Goal: Information Seeking & Learning: Learn about a topic

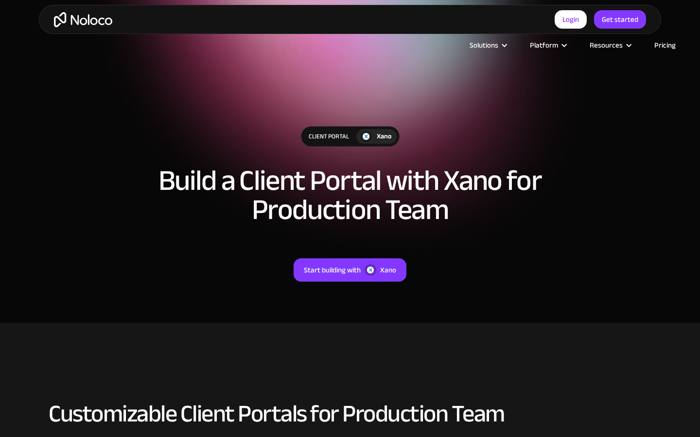
scroll to position [345, 0]
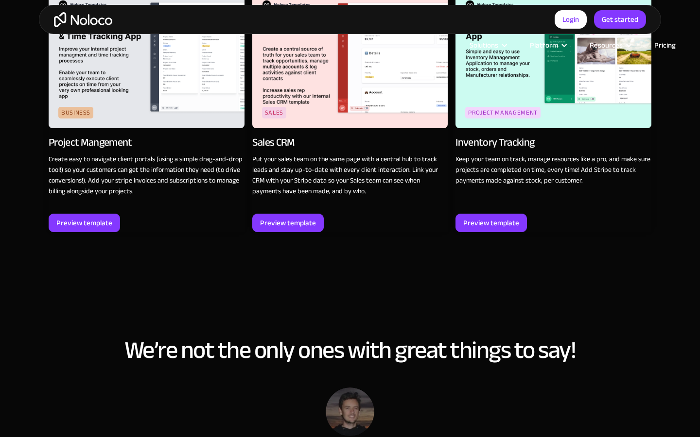
scroll to position [1244, 0]
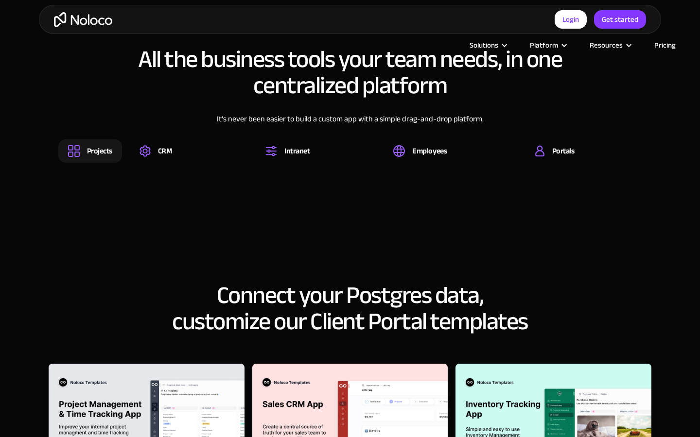
scroll to position [1101, 0]
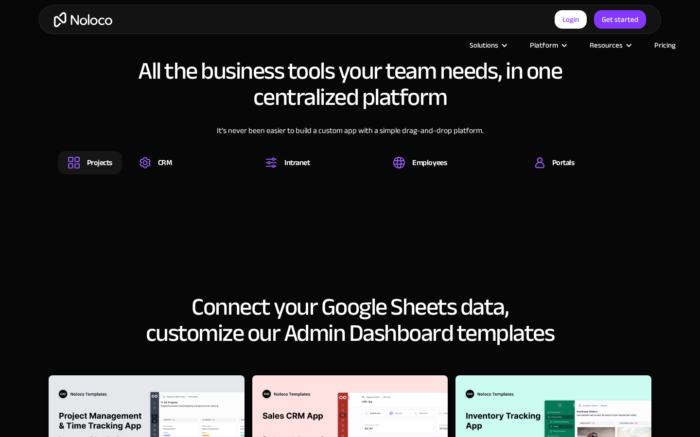
scroll to position [1101, 0]
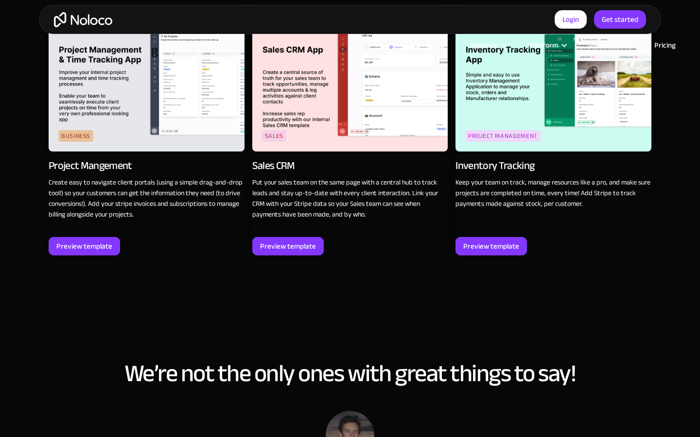
scroll to position [1479, 0]
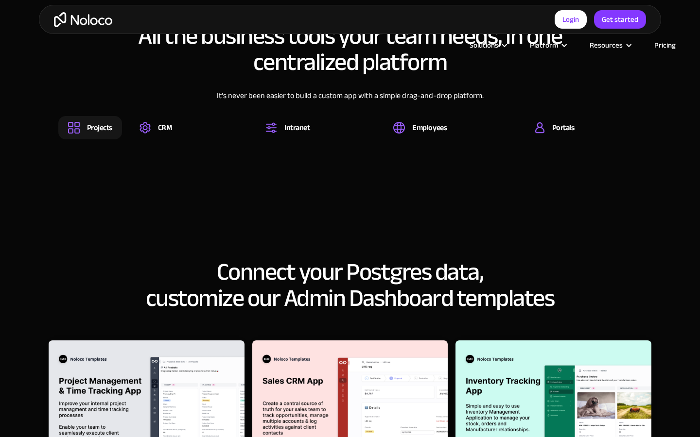
scroll to position [1101, 0]
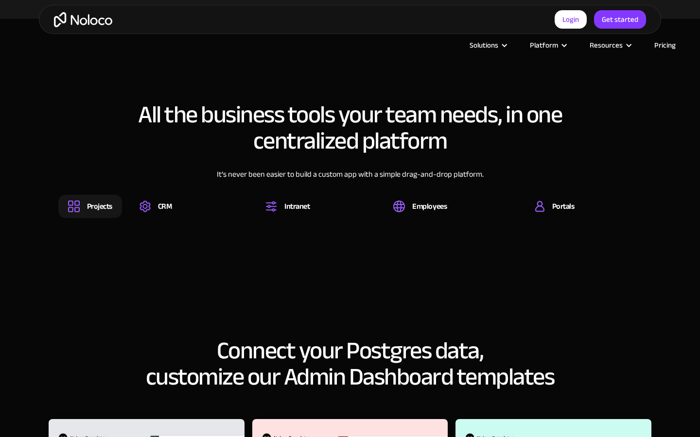
scroll to position [1101, 0]
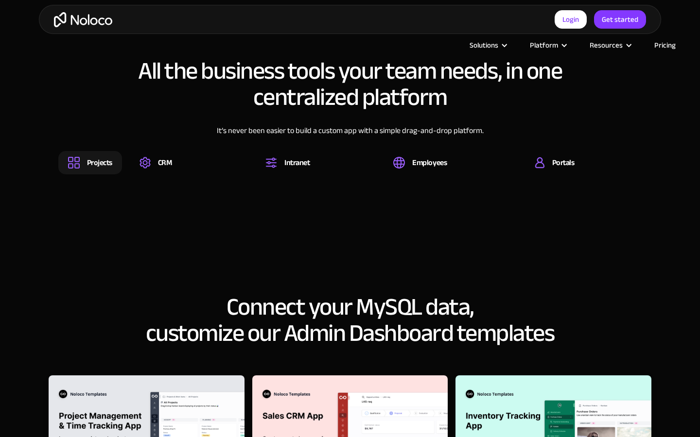
scroll to position [1101, 0]
